Goal: Task Accomplishment & Management: Use online tool/utility

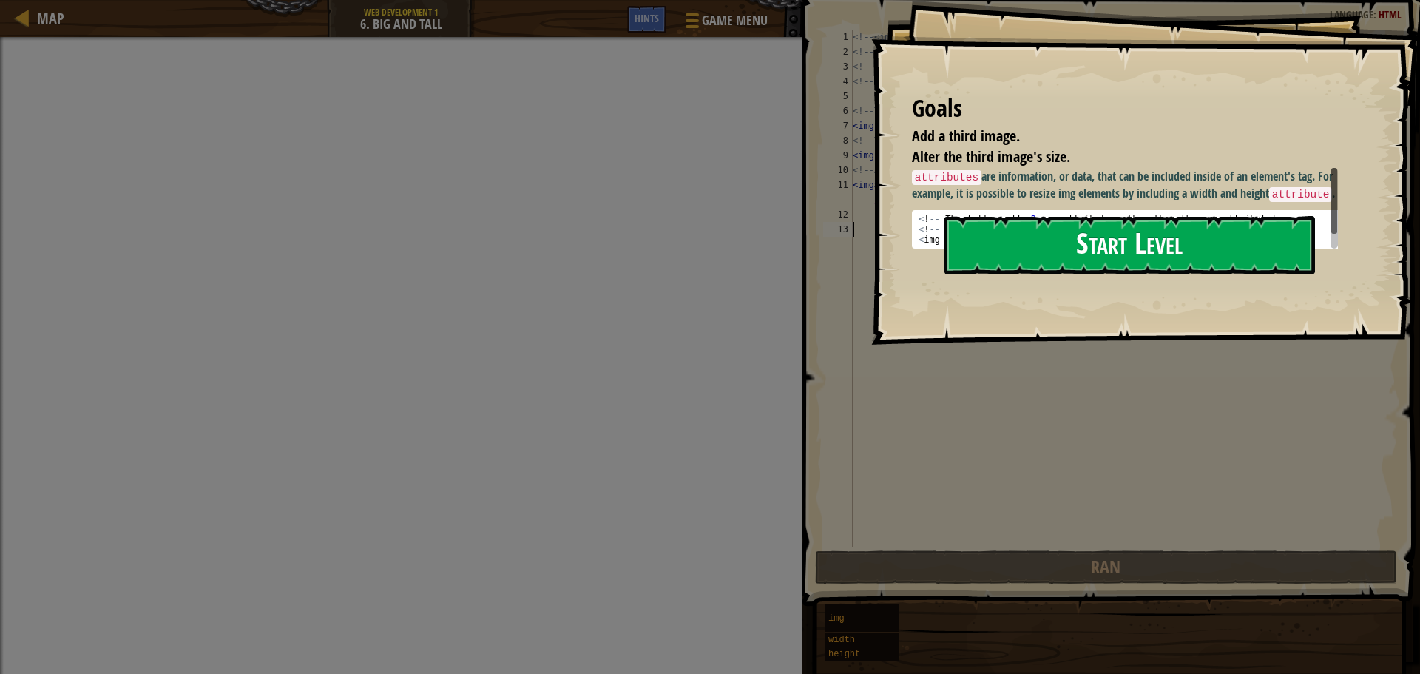
click at [1091, 243] on button "Start Level" at bounding box center [1129, 245] width 370 height 58
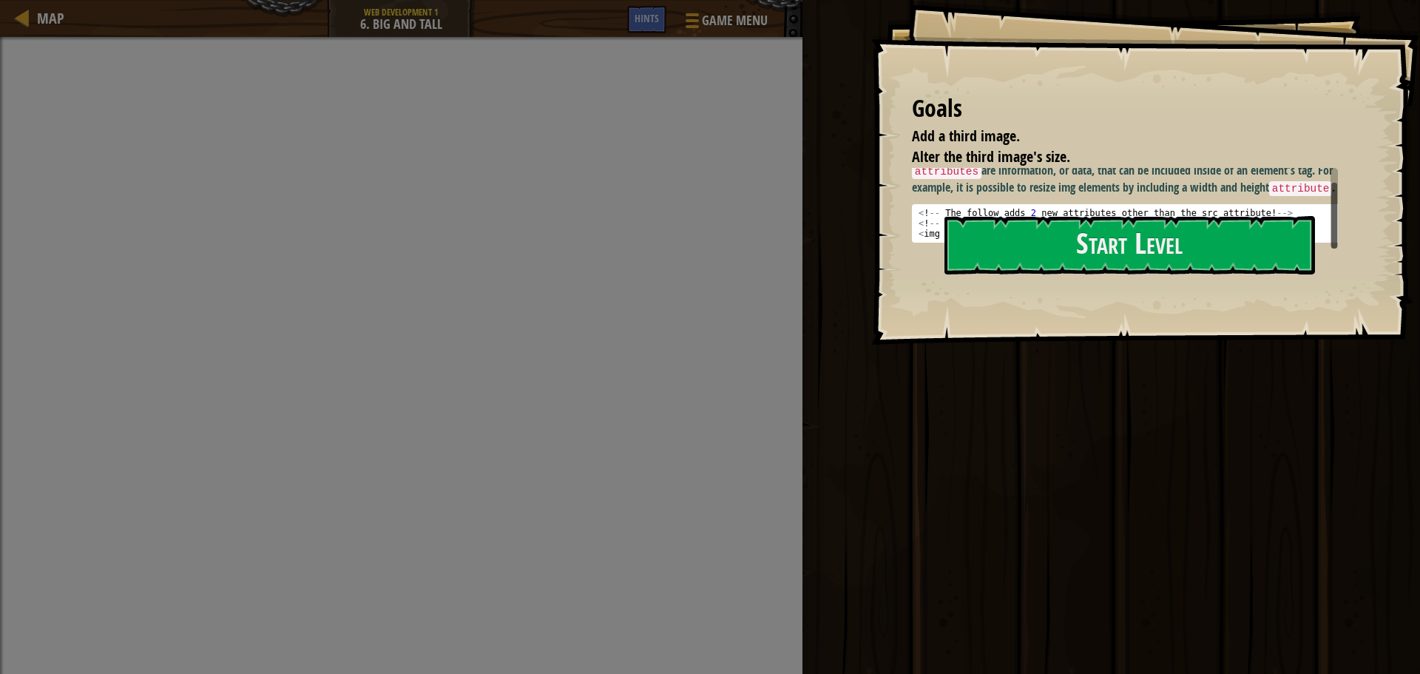
scroll to position [7, 0]
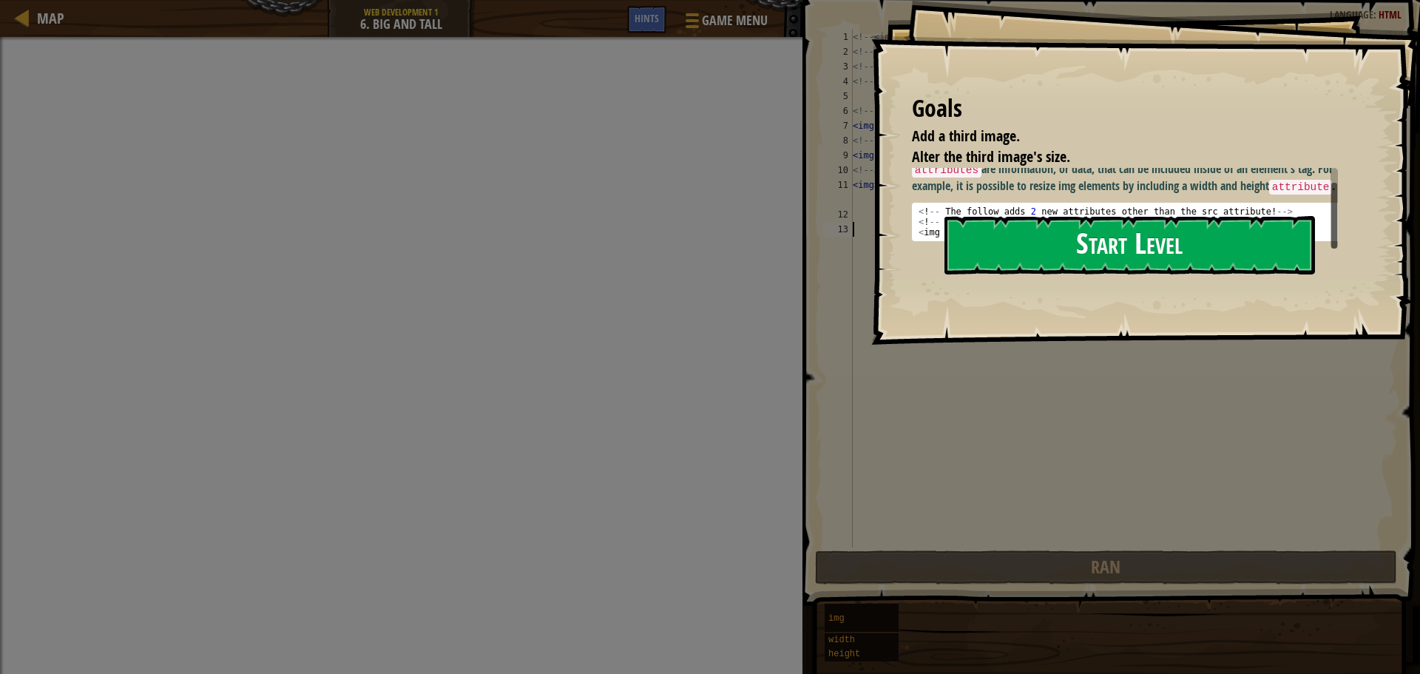
click at [983, 252] on button "Start Level" at bounding box center [1129, 245] width 370 height 58
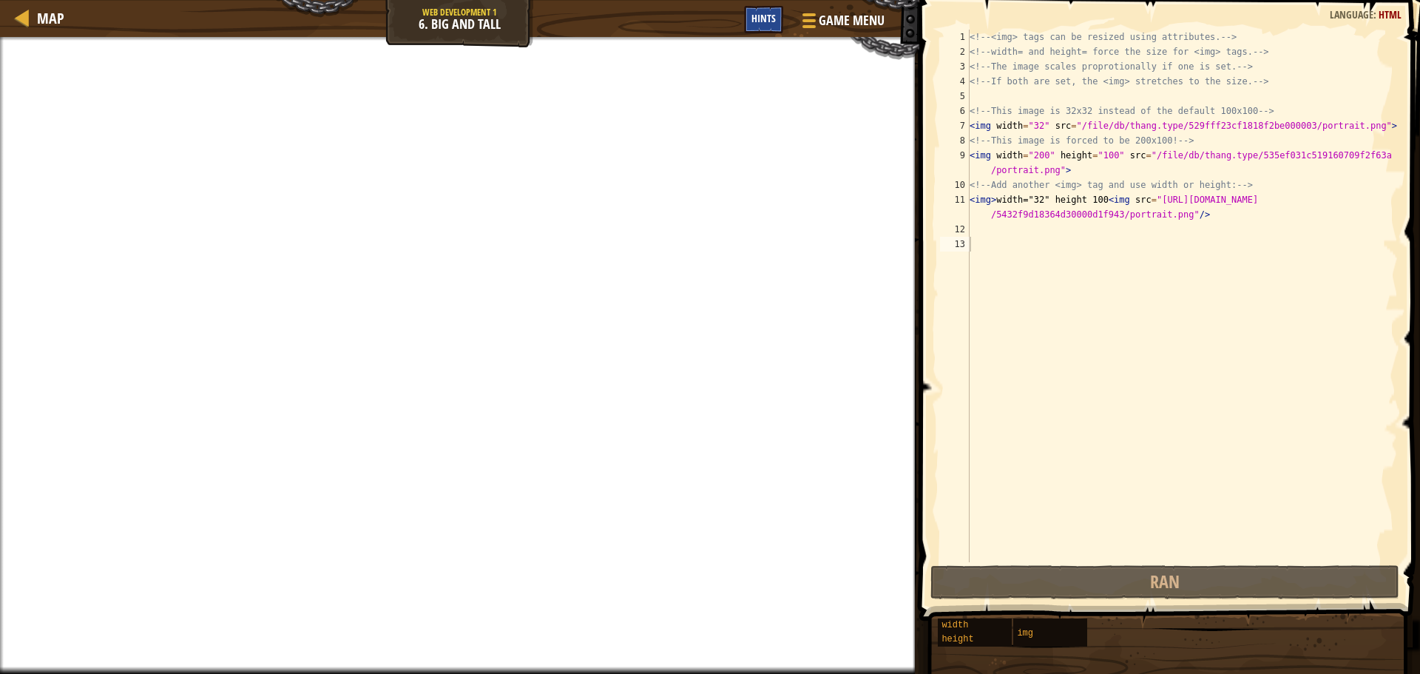
click at [766, 18] on span "Hints" at bounding box center [763, 18] width 24 height 14
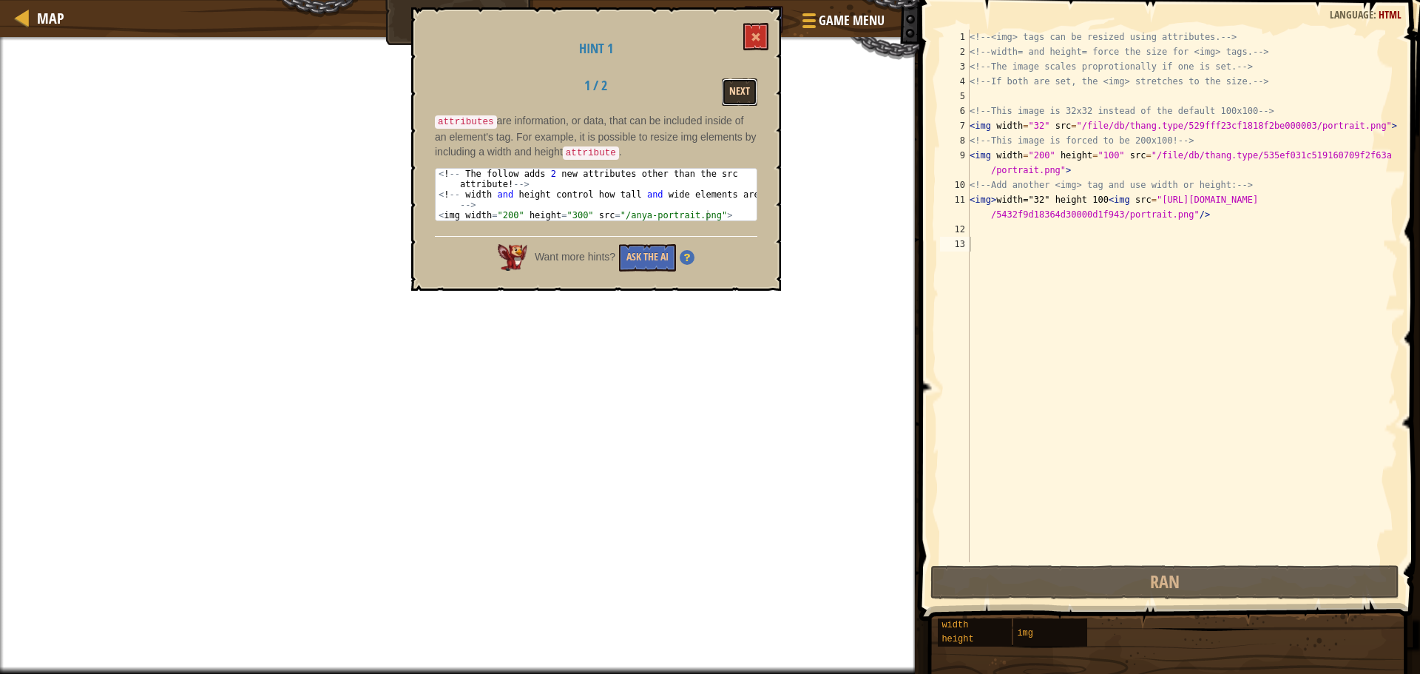
click at [732, 89] on button "Next" at bounding box center [739, 91] width 35 height 27
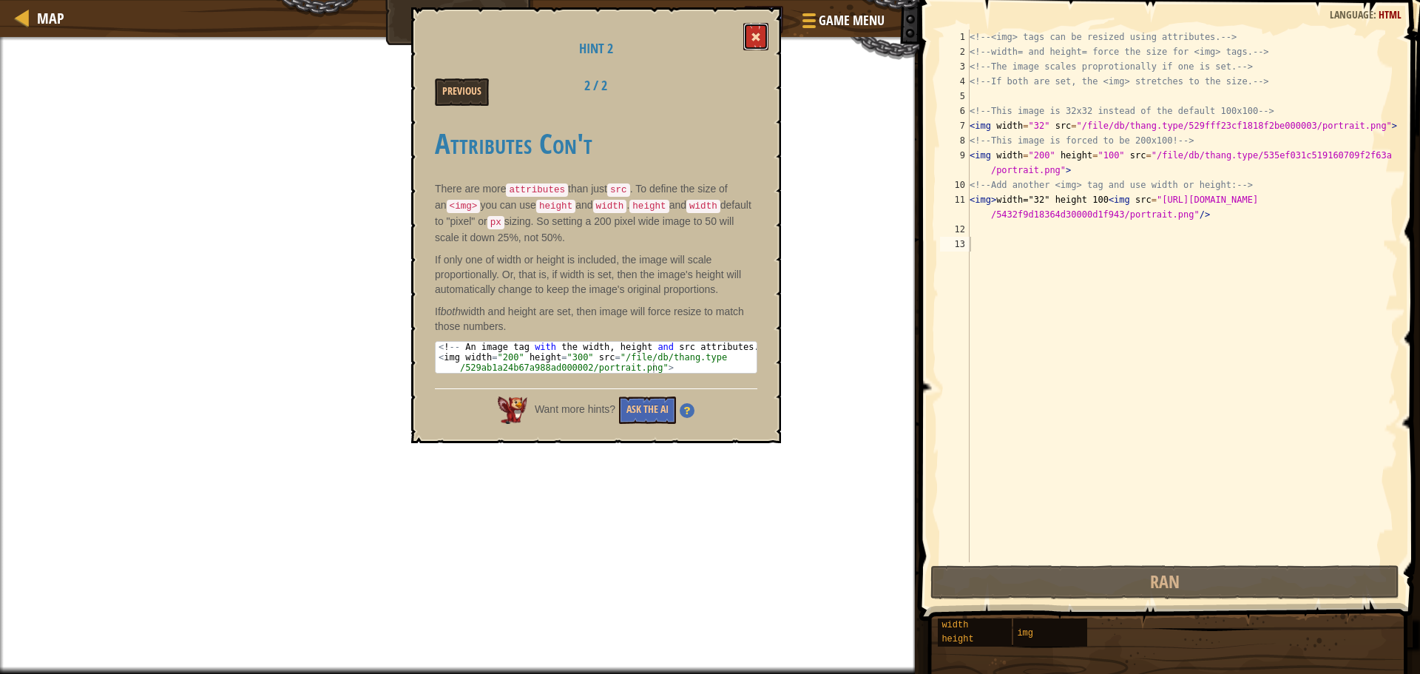
click at [764, 23] on button at bounding box center [755, 36] width 25 height 27
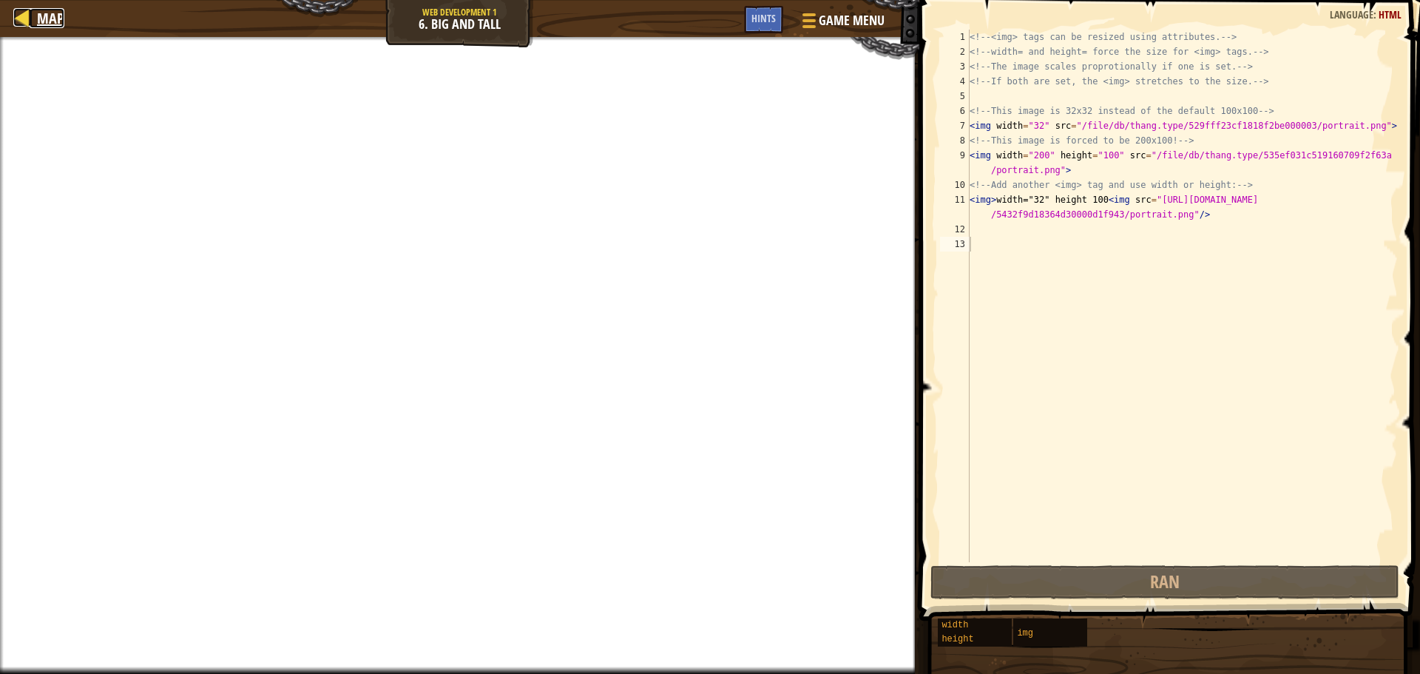
click at [33, 23] on link "Map" at bounding box center [47, 18] width 35 height 20
select select "en-[GEOGRAPHIC_DATA]"
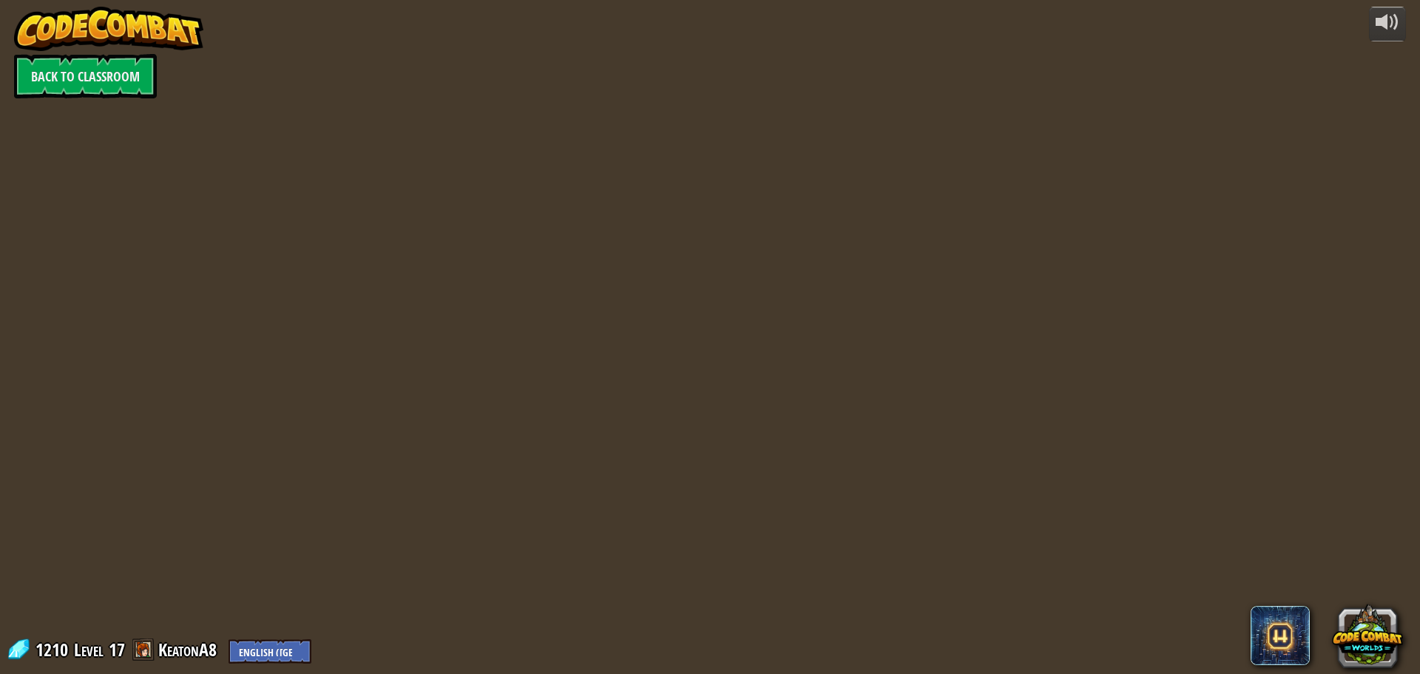
select select "en-[GEOGRAPHIC_DATA]"
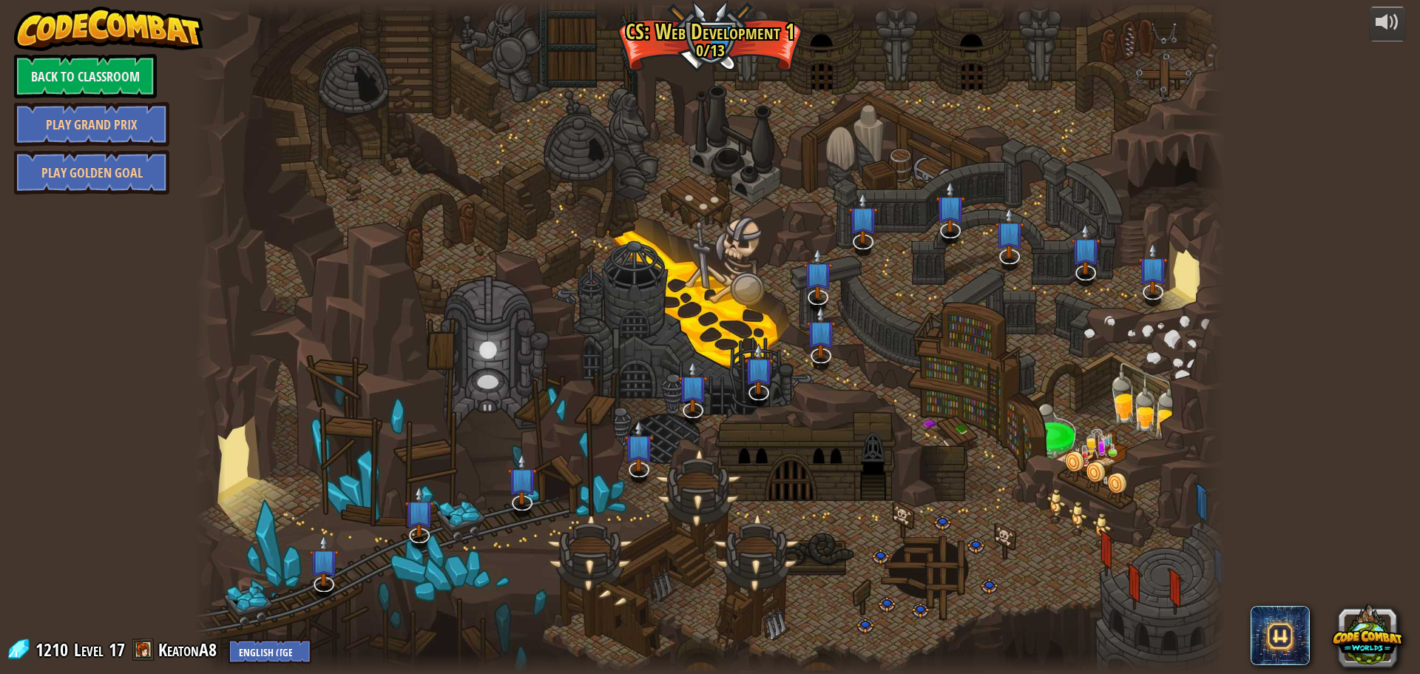
select select "en-[GEOGRAPHIC_DATA]"
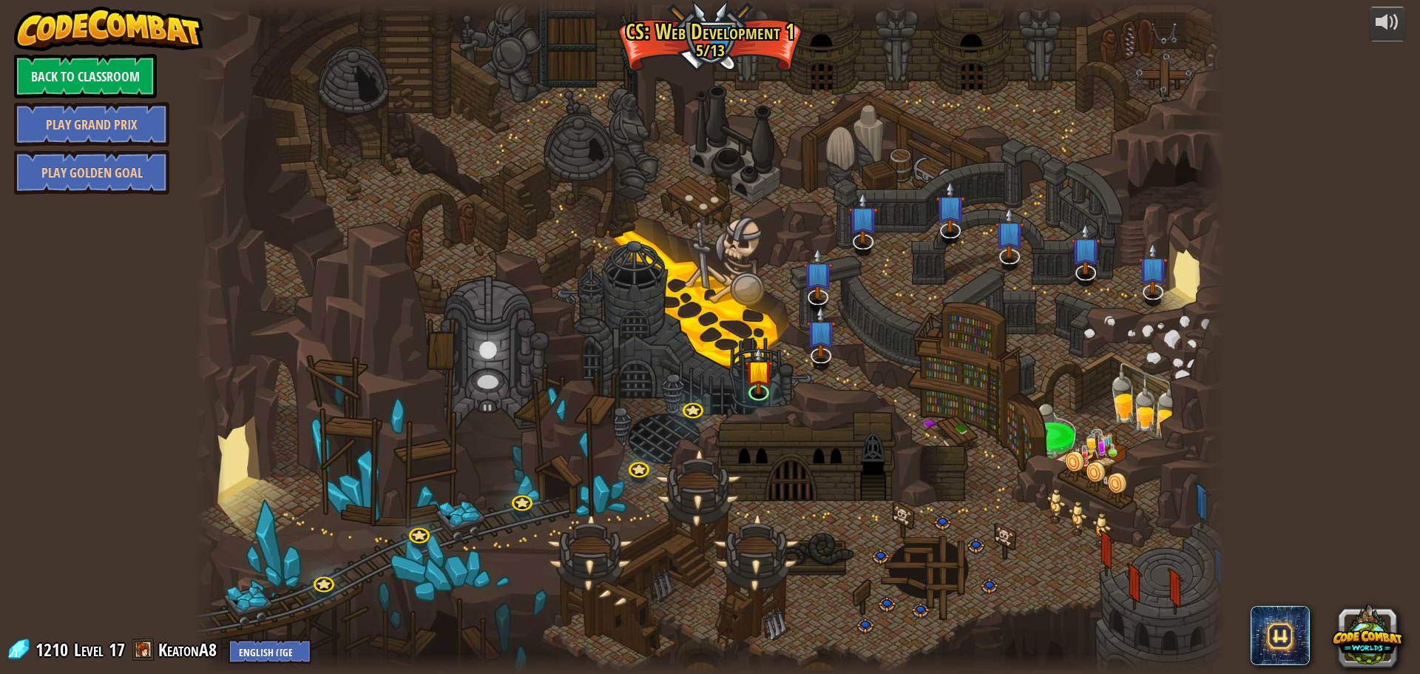
select select "en-[GEOGRAPHIC_DATA]"
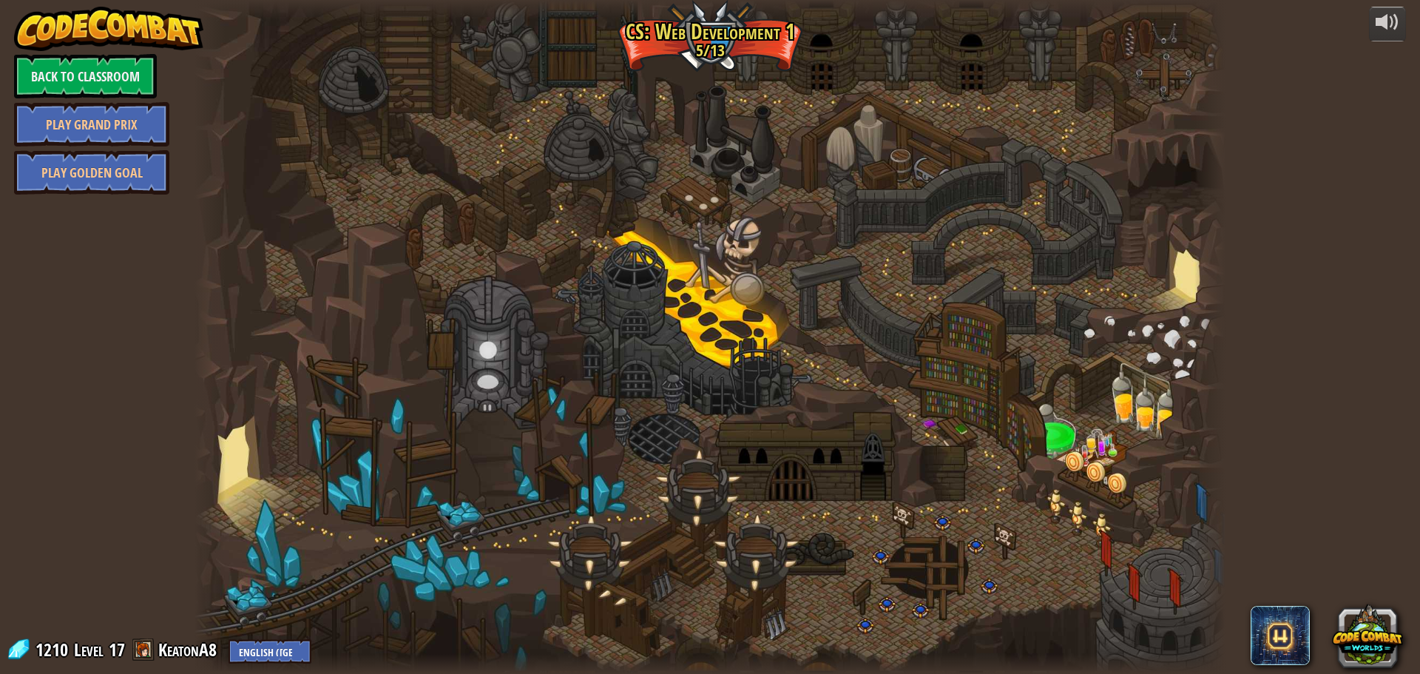
select select "en-[GEOGRAPHIC_DATA]"
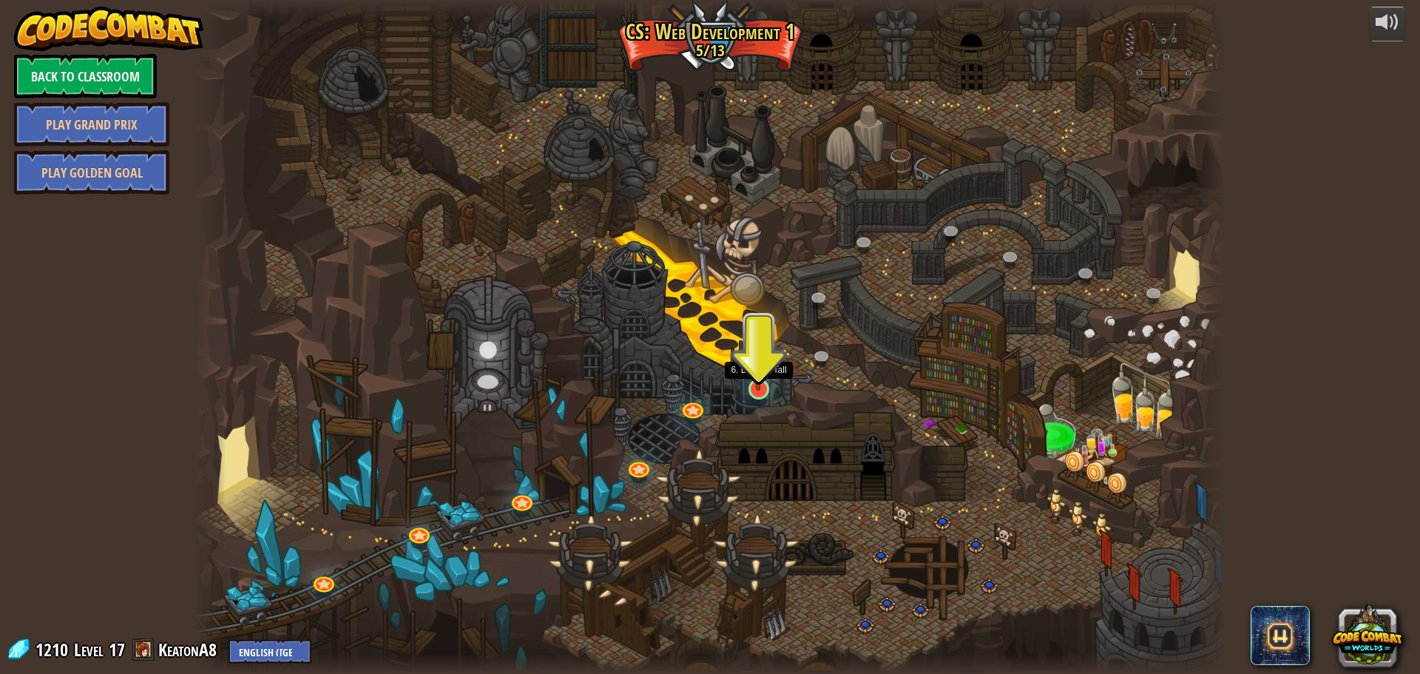
click at [756, 371] on img at bounding box center [758, 359] width 27 height 63
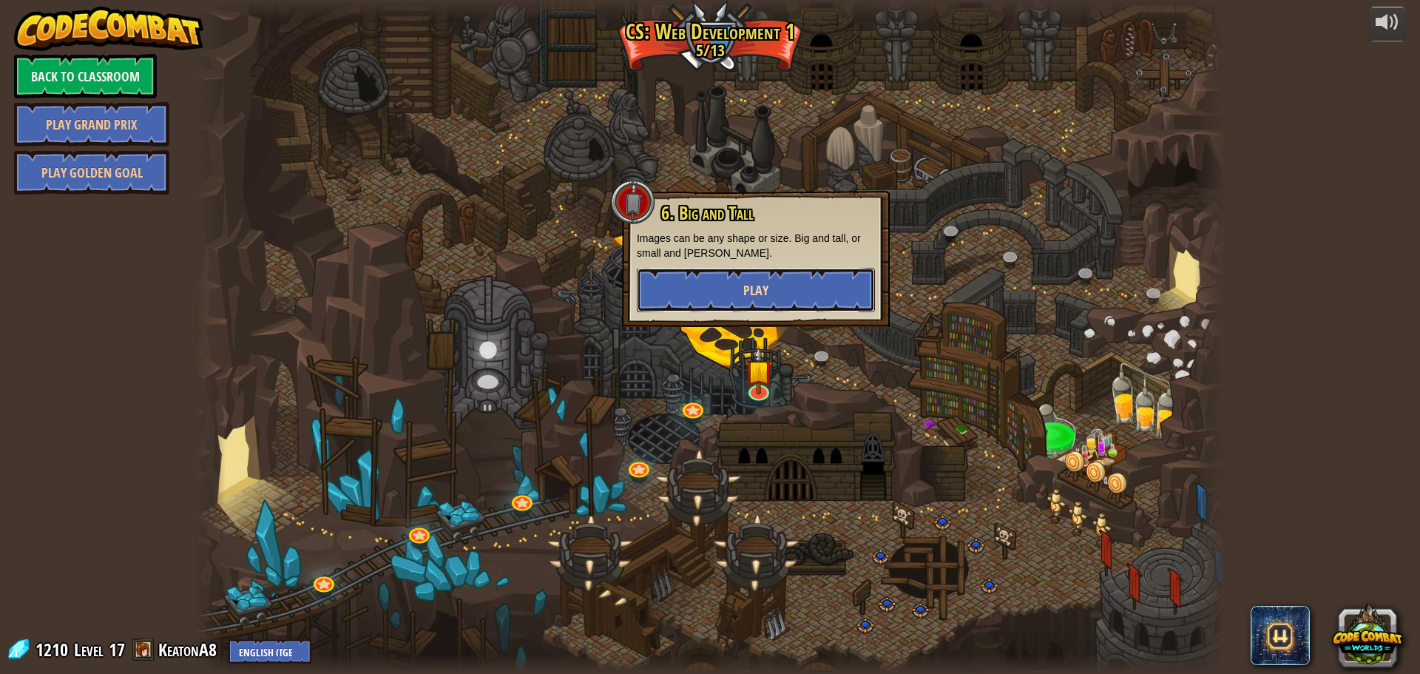
click at [736, 285] on button "Play" at bounding box center [756, 290] width 238 height 44
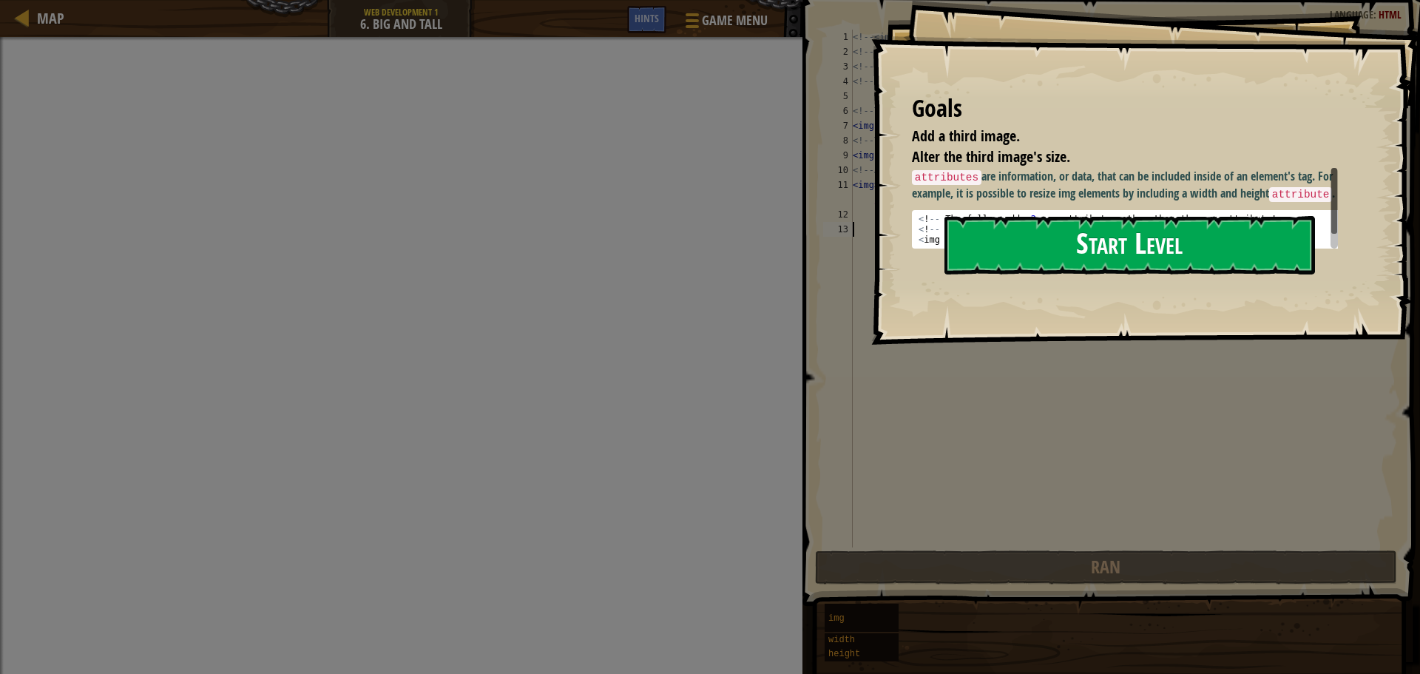
click at [1083, 253] on button "Start Level" at bounding box center [1129, 245] width 370 height 58
click at [1034, 226] on button "Start Level" at bounding box center [1129, 245] width 370 height 58
click at [1091, 231] on button "Start Level" at bounding box center [1129, 245] width 370 height 58
click at [1090, 246] on button "Start Level" at bounding box center [1129, 245] width 370 height 58
